Goal: Task Accomplishment & Management: Manage account settings

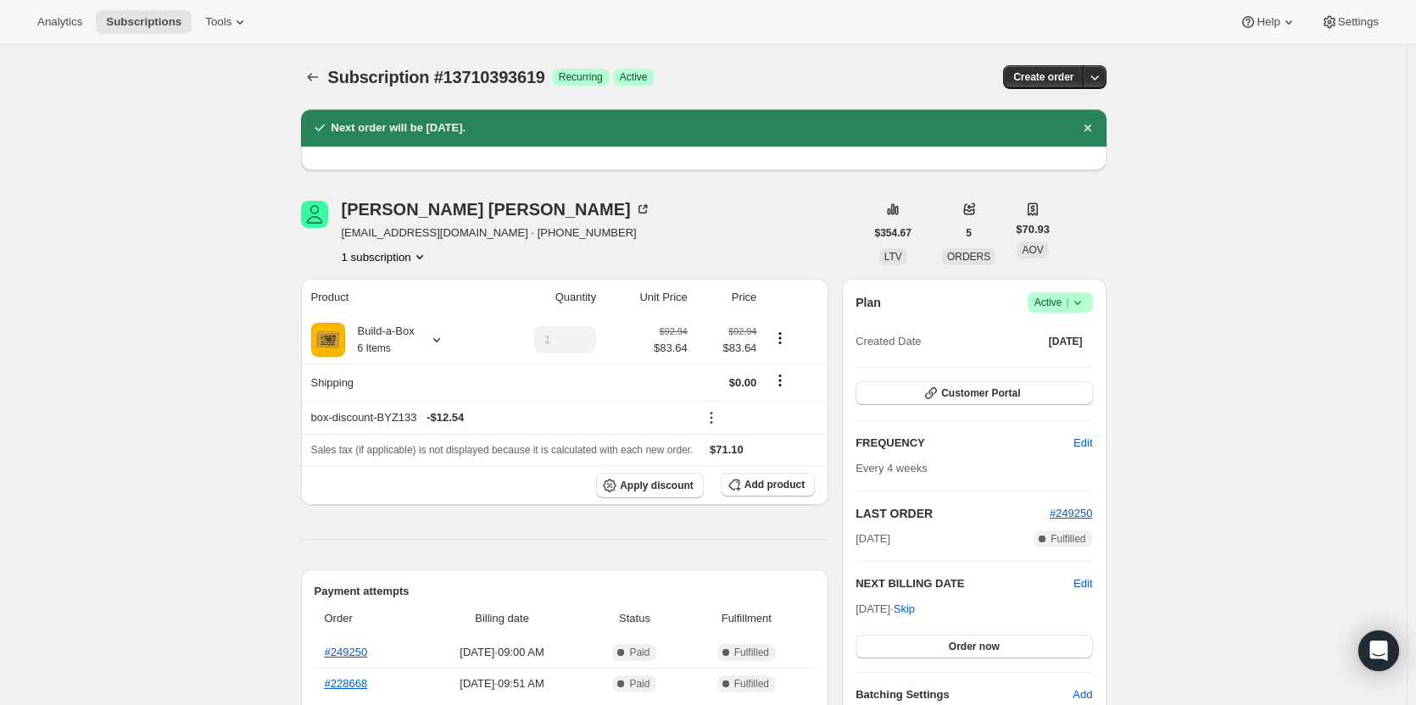
scroll to position [85, 0]
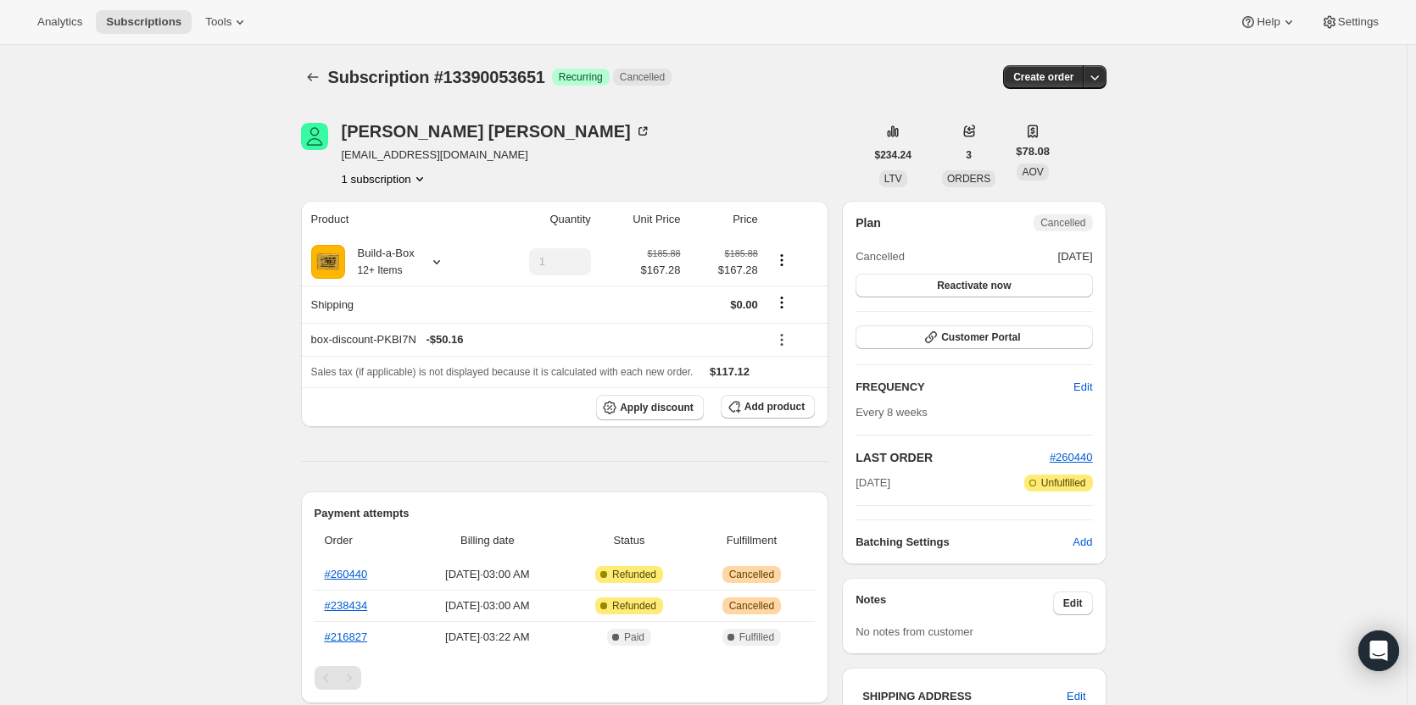
click at [369, 178] on button "1 subscription" at bounding box center [385, 178] width 86 height 17
click at [242, 227] on div "Subscription #13390053651. This page is ready Subscription #13390053651 Success…" at bounding box center [703, 710] width 1407 height 1331
